Goal: Navigation & Orientation: Understand site structure

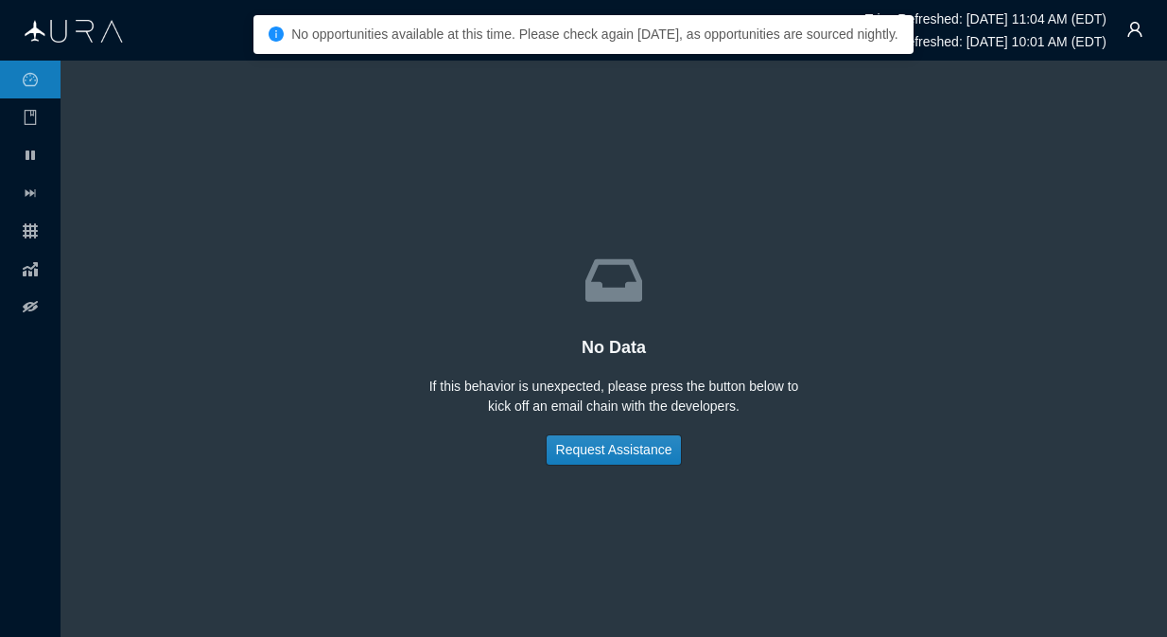
drag, startPoint x: 796, startPoint y: 136, endPoint x: 801, endPoint y: 123, distance: 14.4
click at [804, 127] on div "inbox No Data If this behavior is unexpected, please press the button below to …" at bounding box center [613, 348] width 1031 height 500
click at [434, 225] on div "inbox No Data If this behavior is unexpected, please press the button below to …" at bounding box center [613, 348] width 1031 height 500
click at [765, 113] on div "inbox No Data If this behavior is unexpected, please press the button below to …" at bounding box center [613, 348] width 1031 height 500
click at [862, 134] on div "inbox No Data If this behavior is unexpected, please press the button below to …" at bounding box center [613, 348] width 1031 height 500
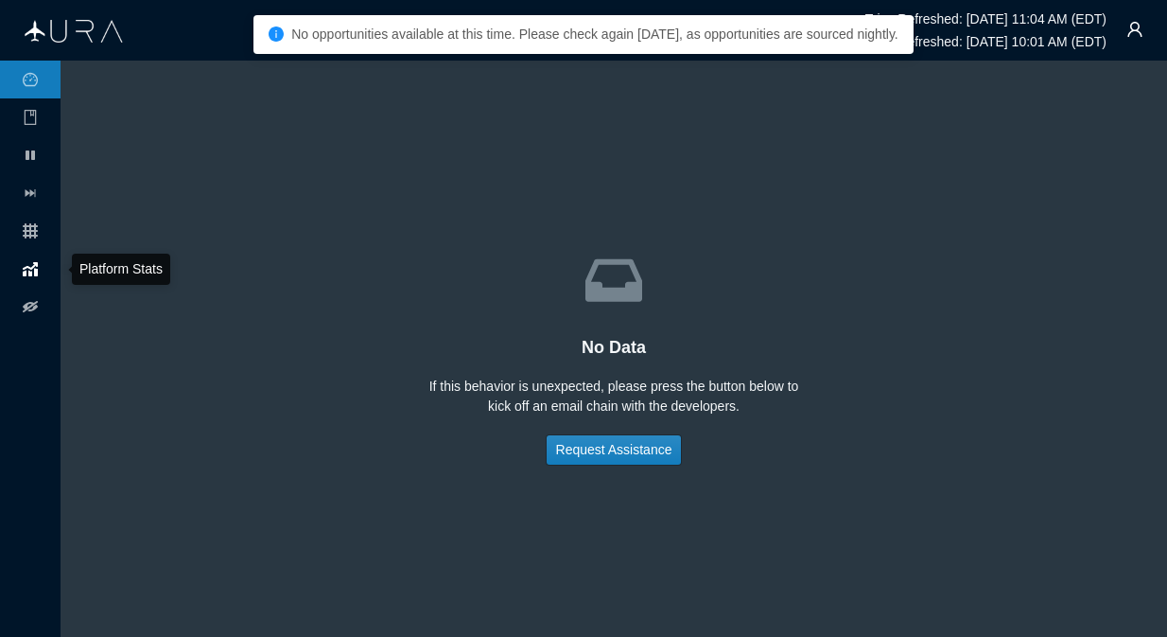
click at [34, 268] on icon at bounding box center [30, 269] width 15 height 14
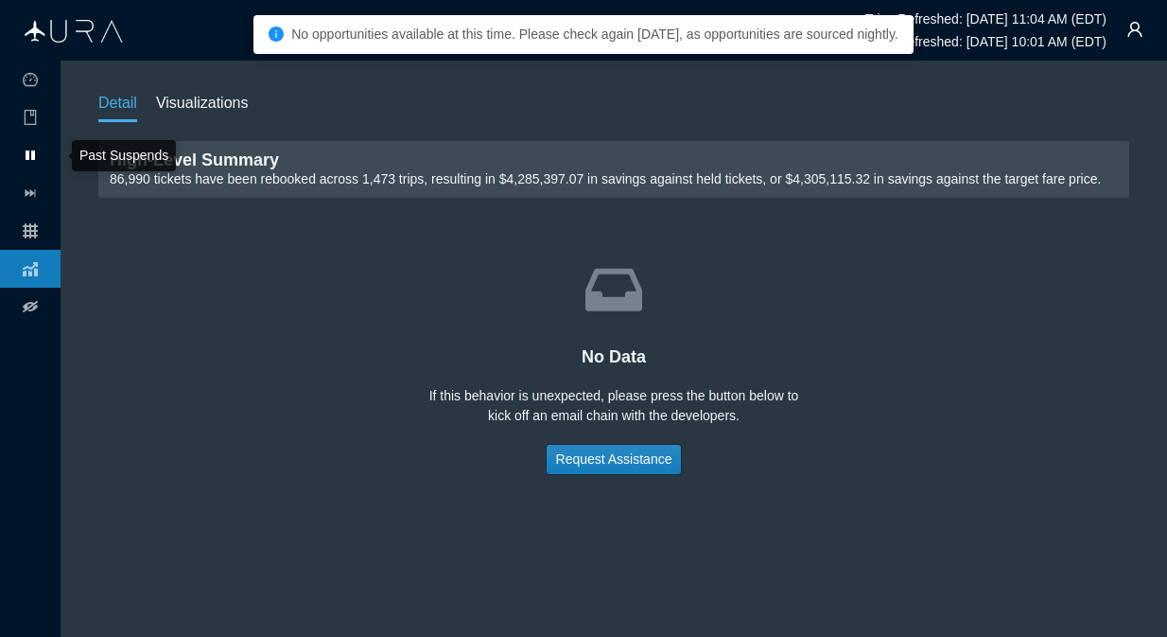
click at [30, 156] on icon at bounding box center [30, 154] width 9 height 9
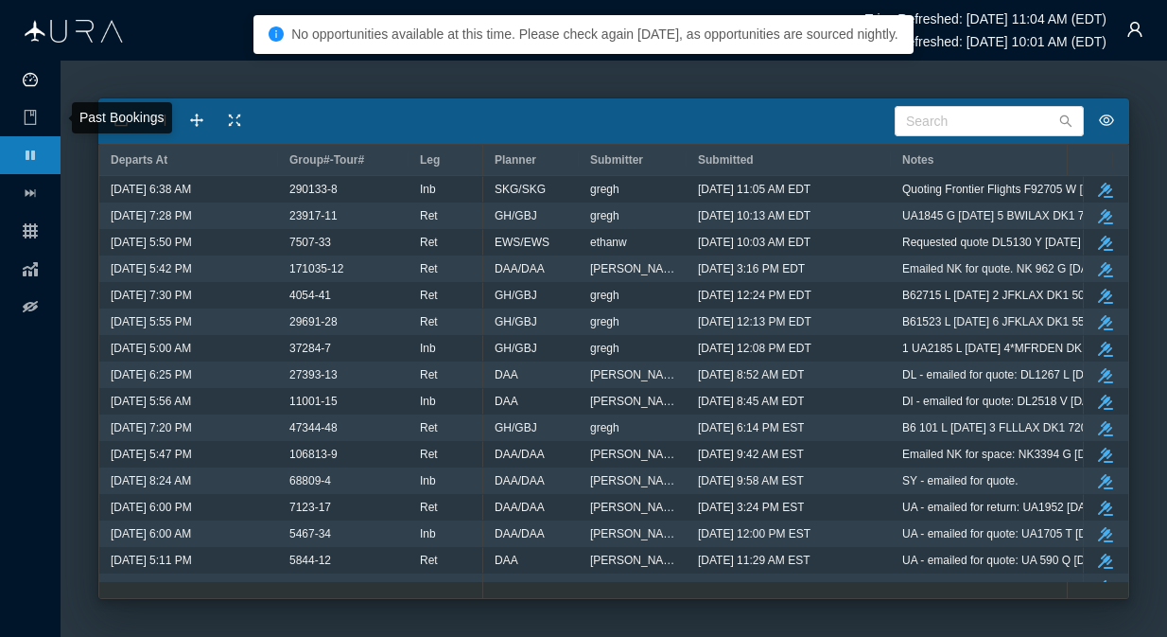
click at [31, 81] on icon "icon: dashboard" at bounding box center [30, 79] width 15 height 15
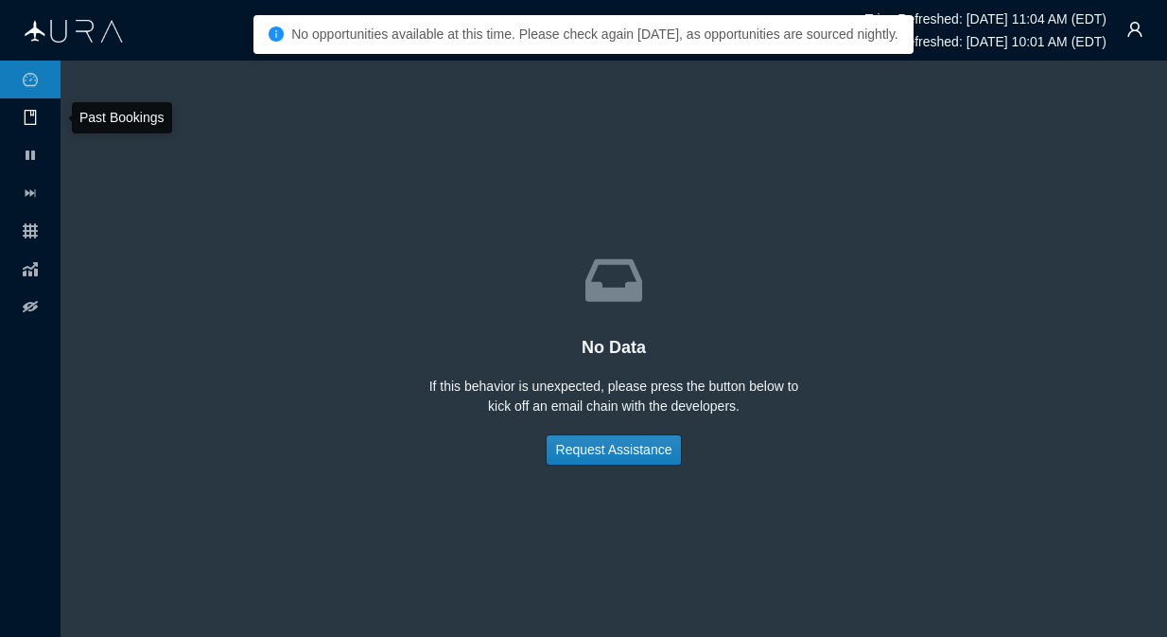
click at [26, 113] on icon "icon: book" at bounding box center [30, 117] width 15 height 15
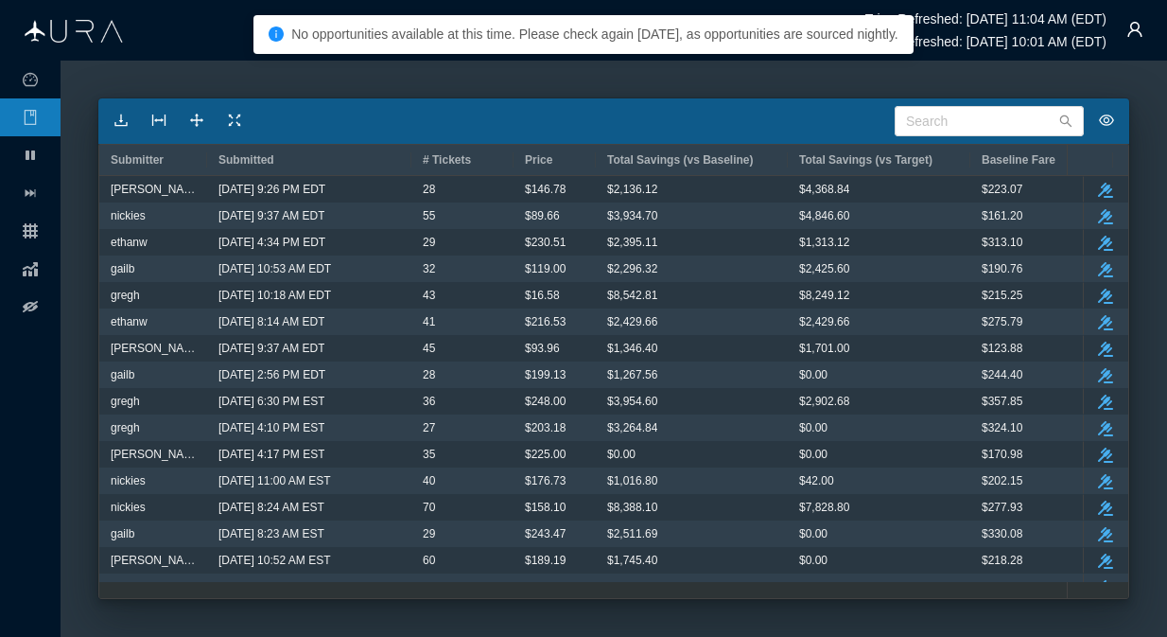
click at [93, 29] on img at bounding box center [74, 31] width 98 height 23
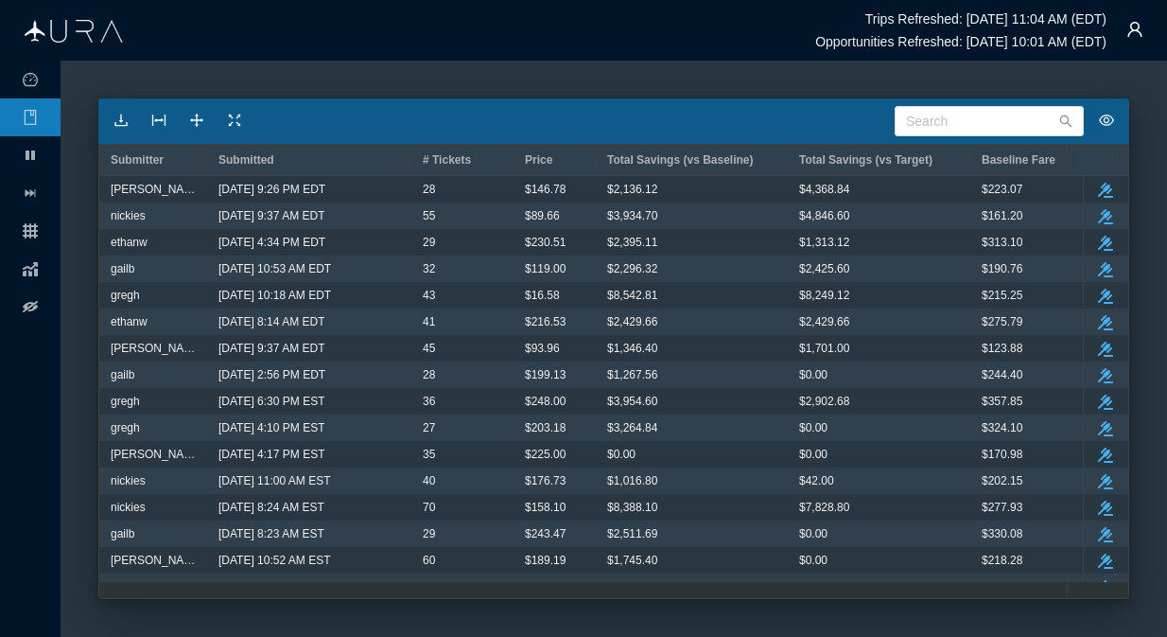
click at [87, 26] on img at bounding box center [74, 31] width 98 height 23
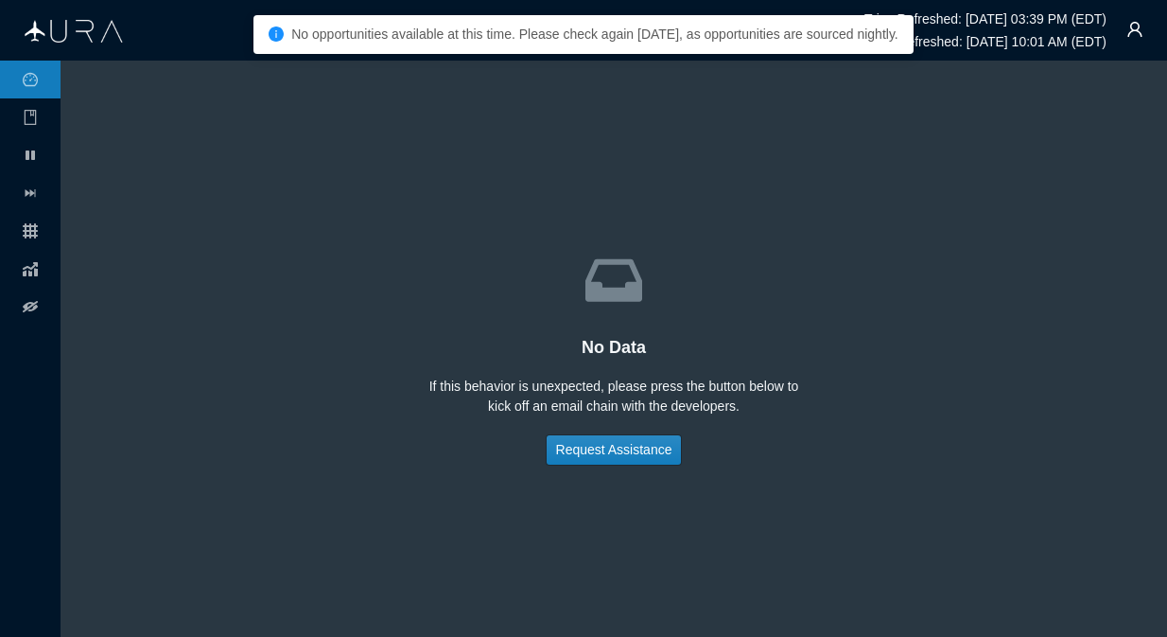
click at [92, 32] on img at bounding box center [74, 31] width 98 height 23
